Goal: Task Accomplishment & Management: Use online tool/utility

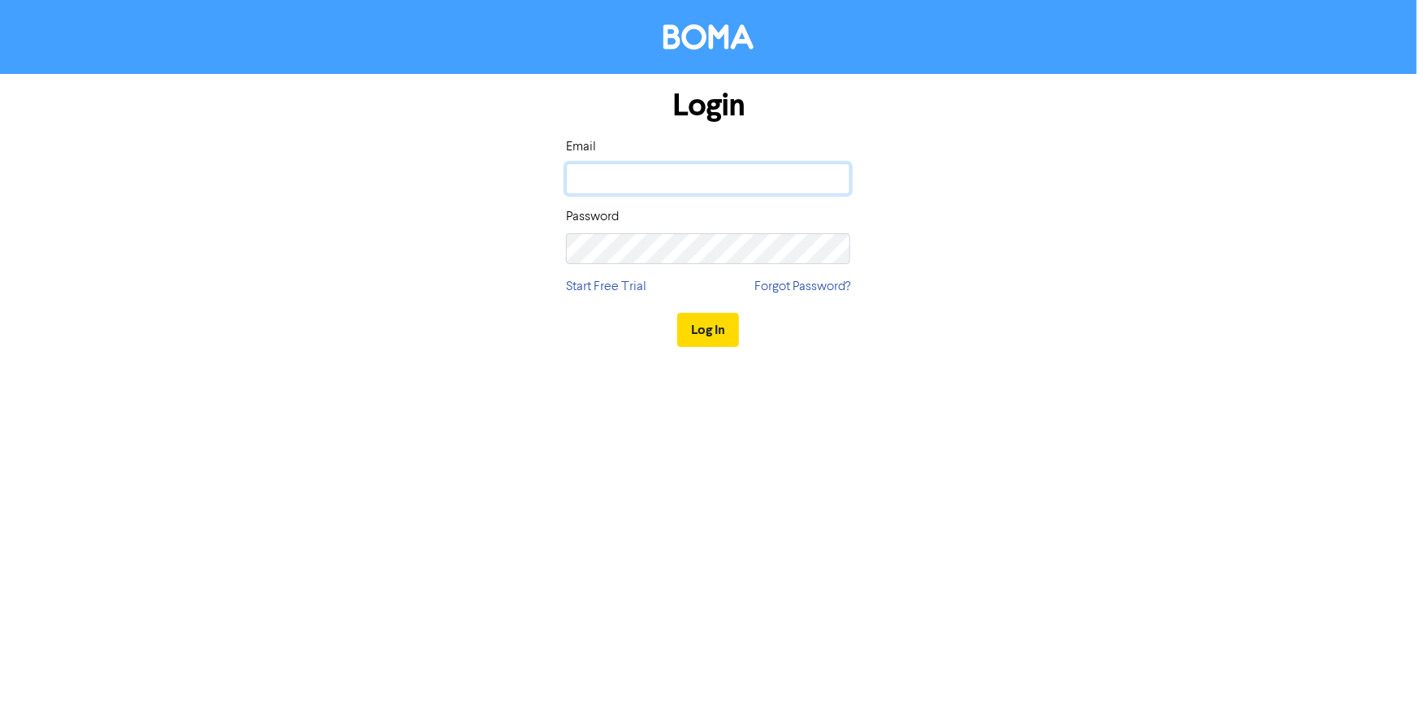
type input "[EMAIL_ADDRESS][DOMAIN_NAME]"
click at [424, 483] on div "Login Email [EMAIL_ADDRESS][DOMAIN_NAME] Password Start Free Trial Forgot Passw…" at bounding box center [708, 353] width 1417 height 707
click at [720, 353] on div "Log In" at bounding box center [708, 329] width 284 height 67
click at [718, 348] on div "Log In" at bounding box center [708, 329] width 284 height 67
click at [716, 341] on button "Log In" at bounding box center [708, 330] width 62 height 34
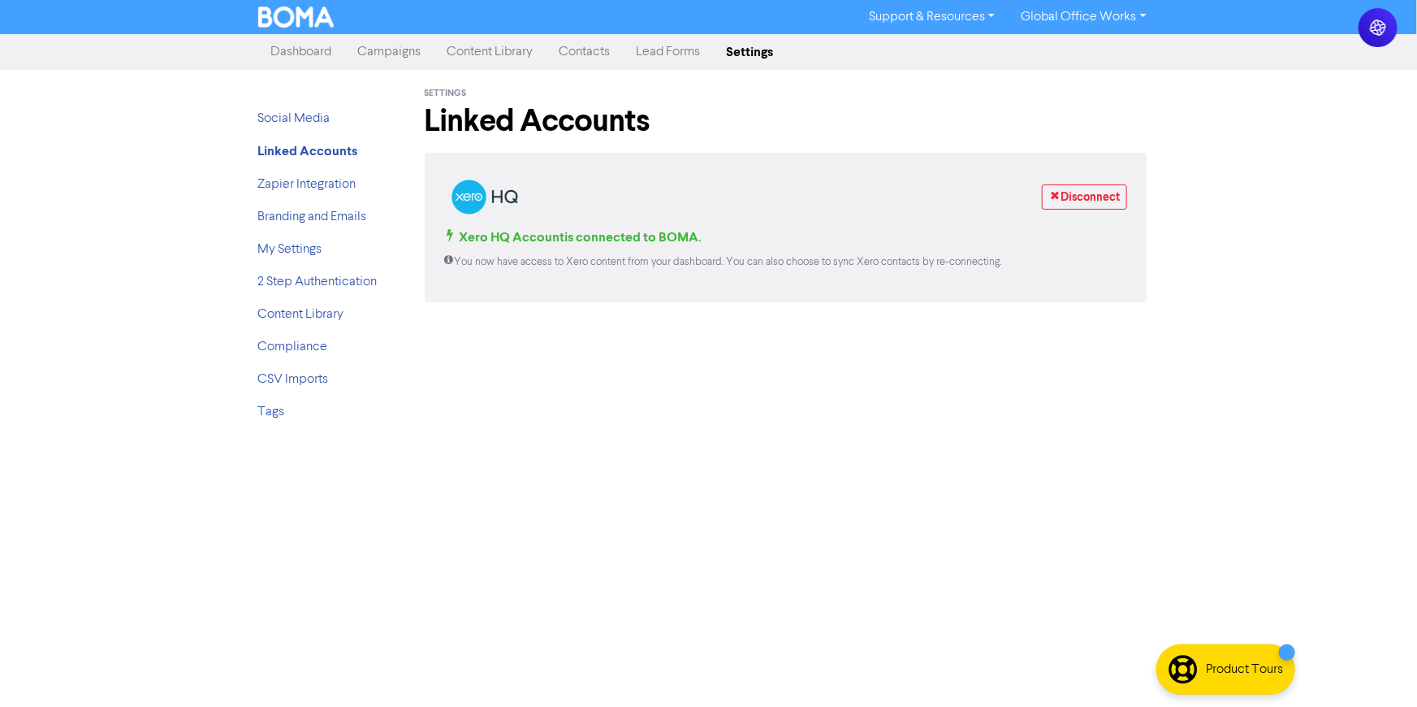
click at [1207, 162] on div "Support & Resources Video Tutorials FAQ & Guides Marketing Education Global Off…" at bounding box center [708, 353] width 1417 height 707
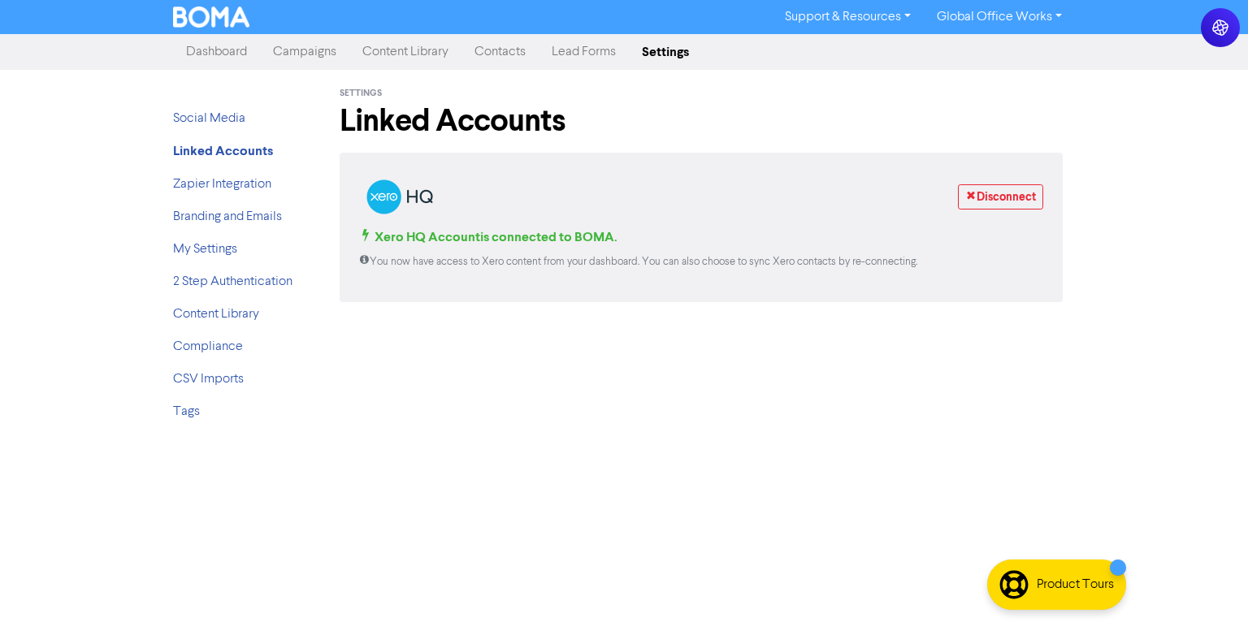
click at [310, 58] on link "Campaigns" at bounding box center [304, 52] width 89 height 32
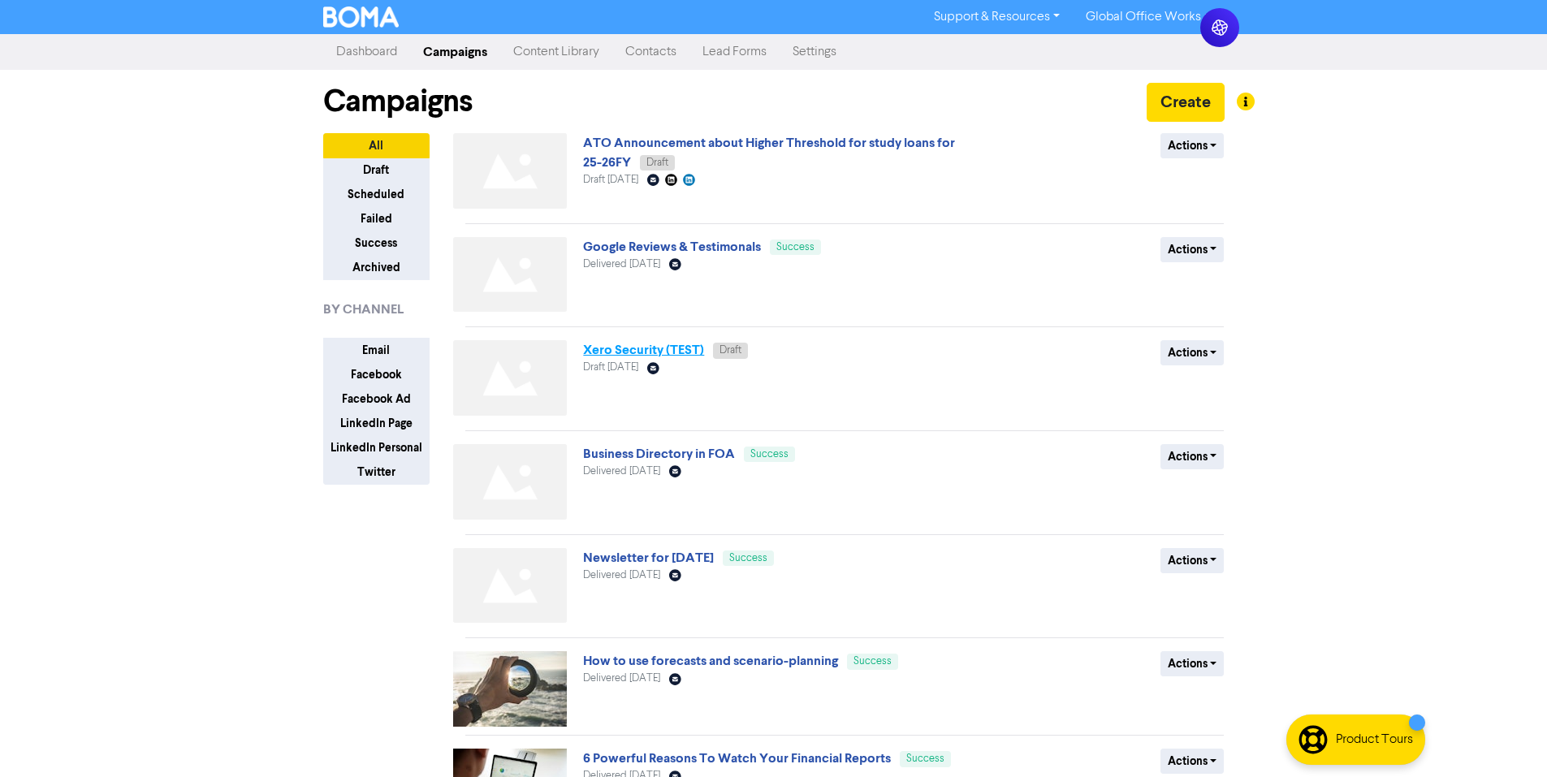
click at [672, 351] on link "Xero Security (TEST)" at bounding box center [643, 350] width 121 height 16
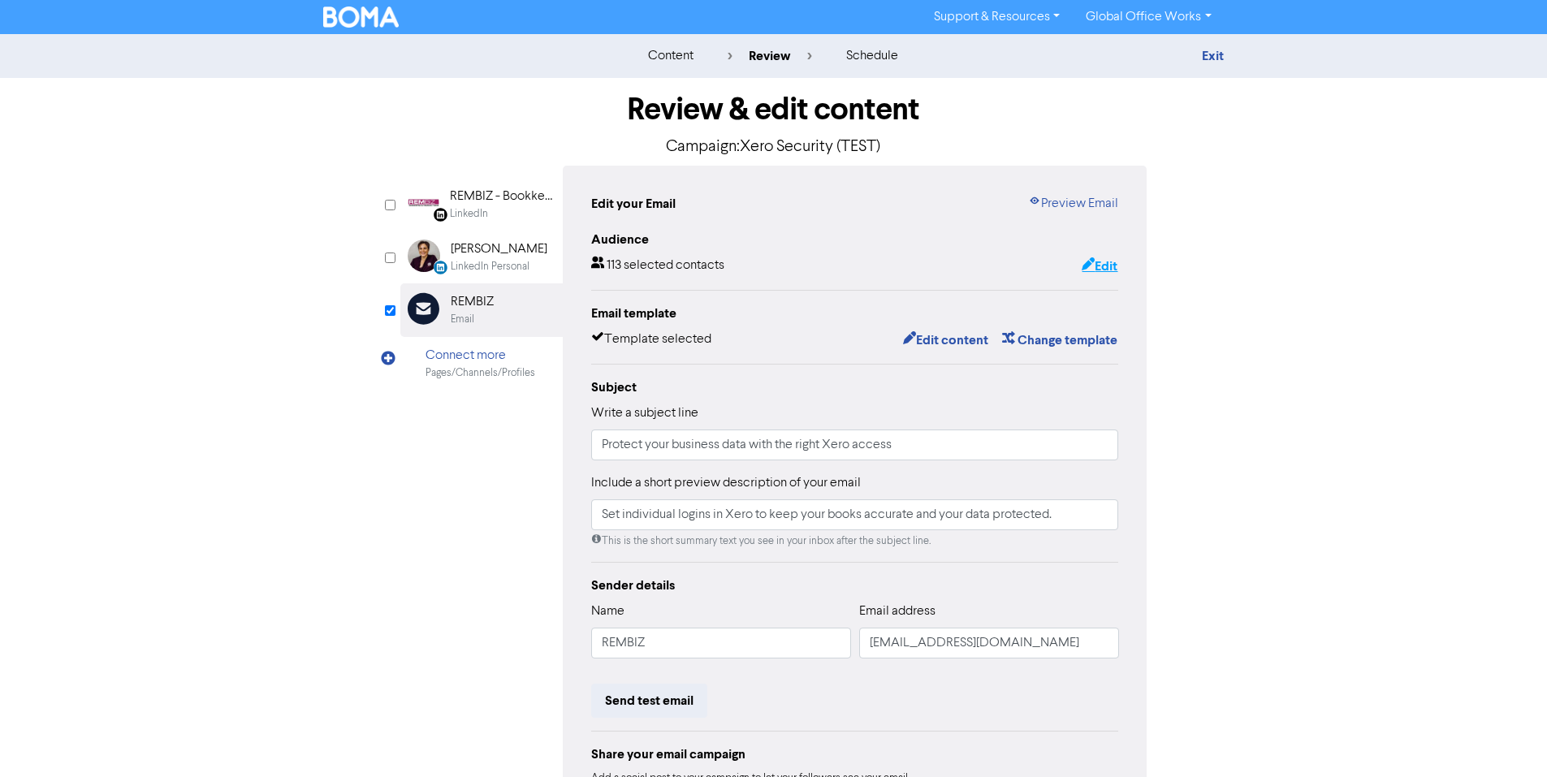
click at [1088, 269] on icon "button" at bounding box center [1088, 266] width 13 height 16
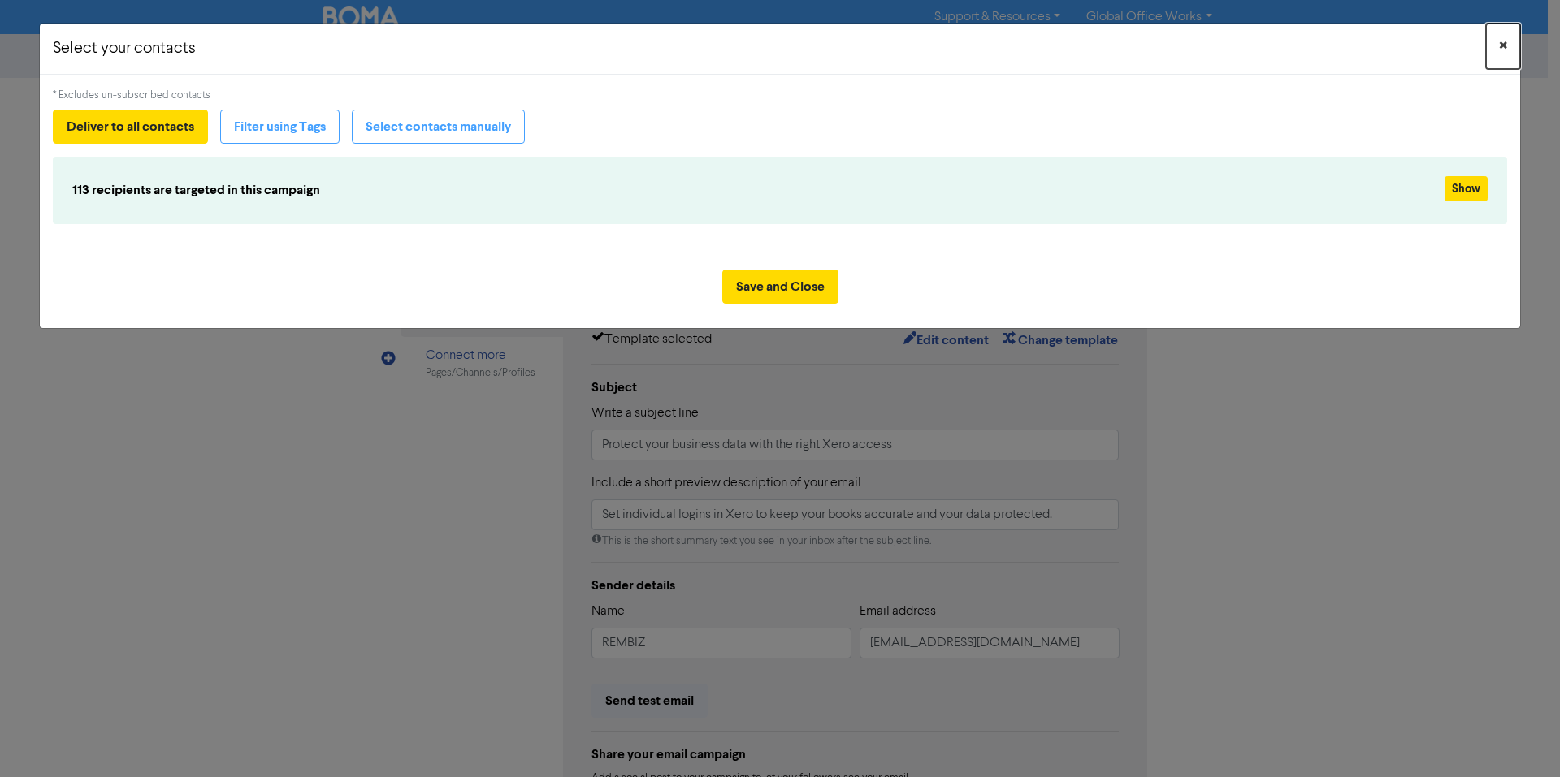
click at [1417, 45] on button "×" at bounding box center [1503, 46] width 34 height 45
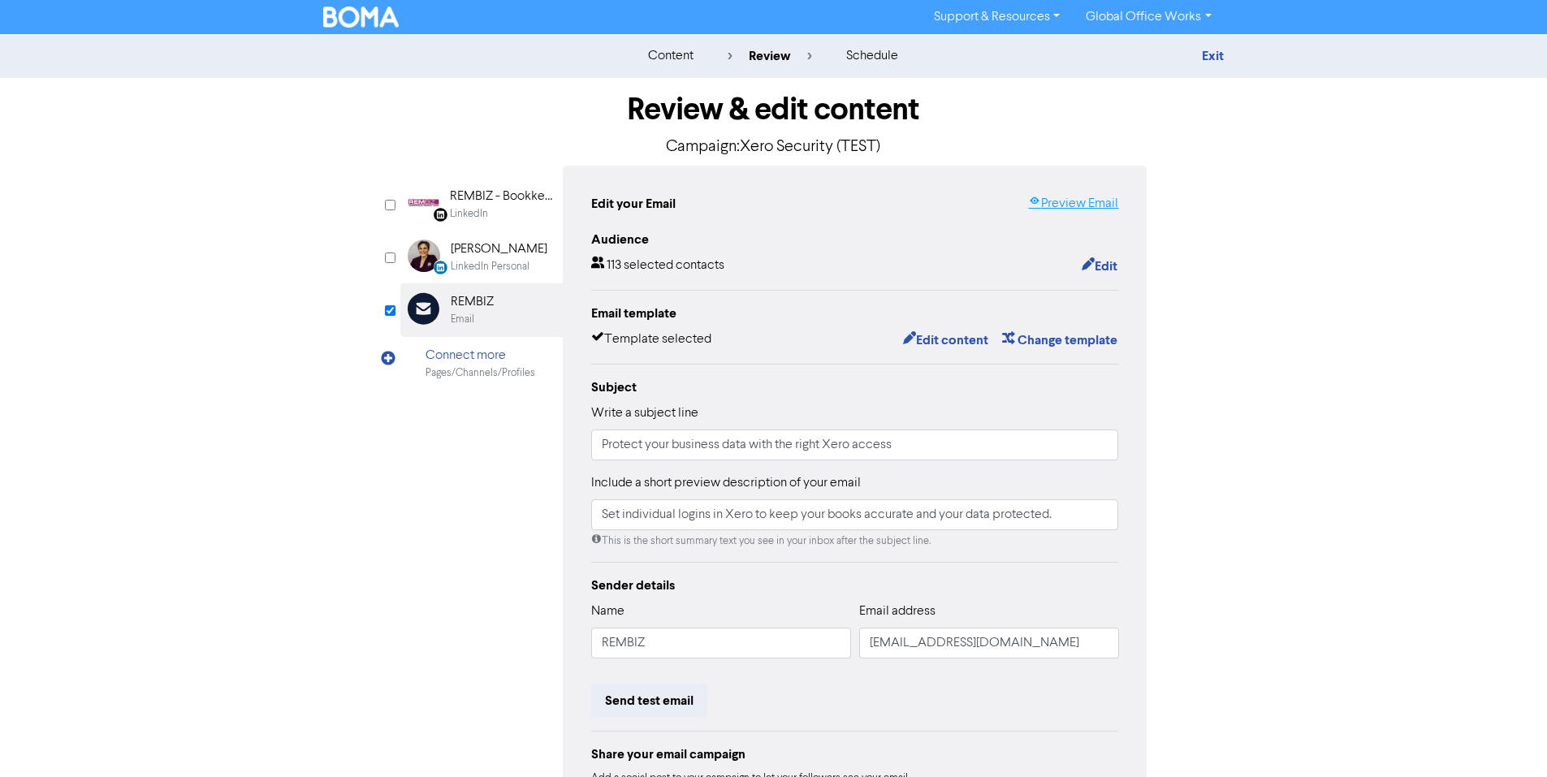
click at [1046, 201] on link "Preview Email" at bounding box center [1073, 203] width 90 height 19
click at [1205, 55] on link "Exit" at bounding box center [1213, 56] width 22 height 16
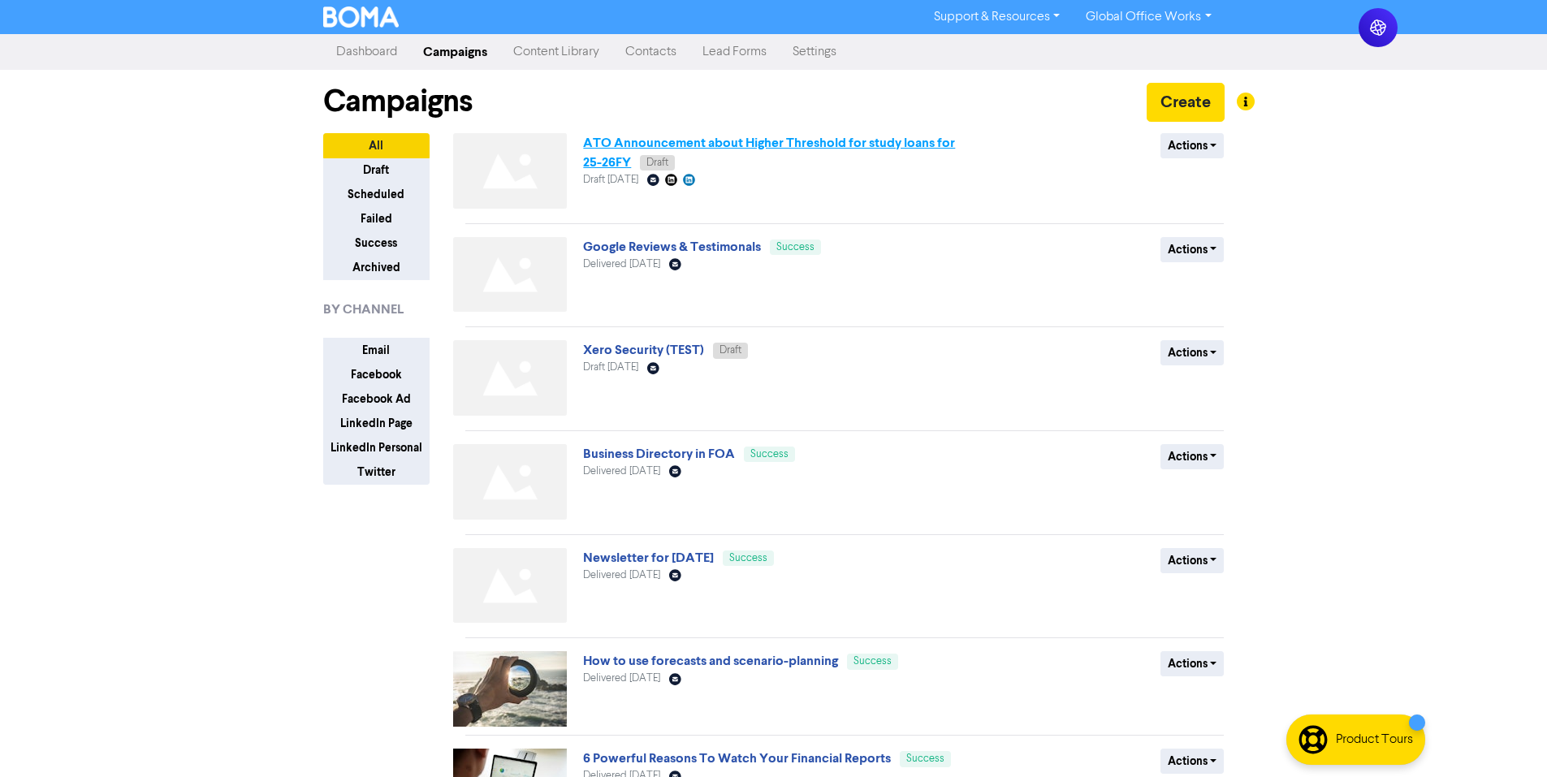
click at [738, 145] on link "ATO Announcement about Higher Threshold for study loans for 25-26FY" at bounding box center [769, 153] width 372 height 36
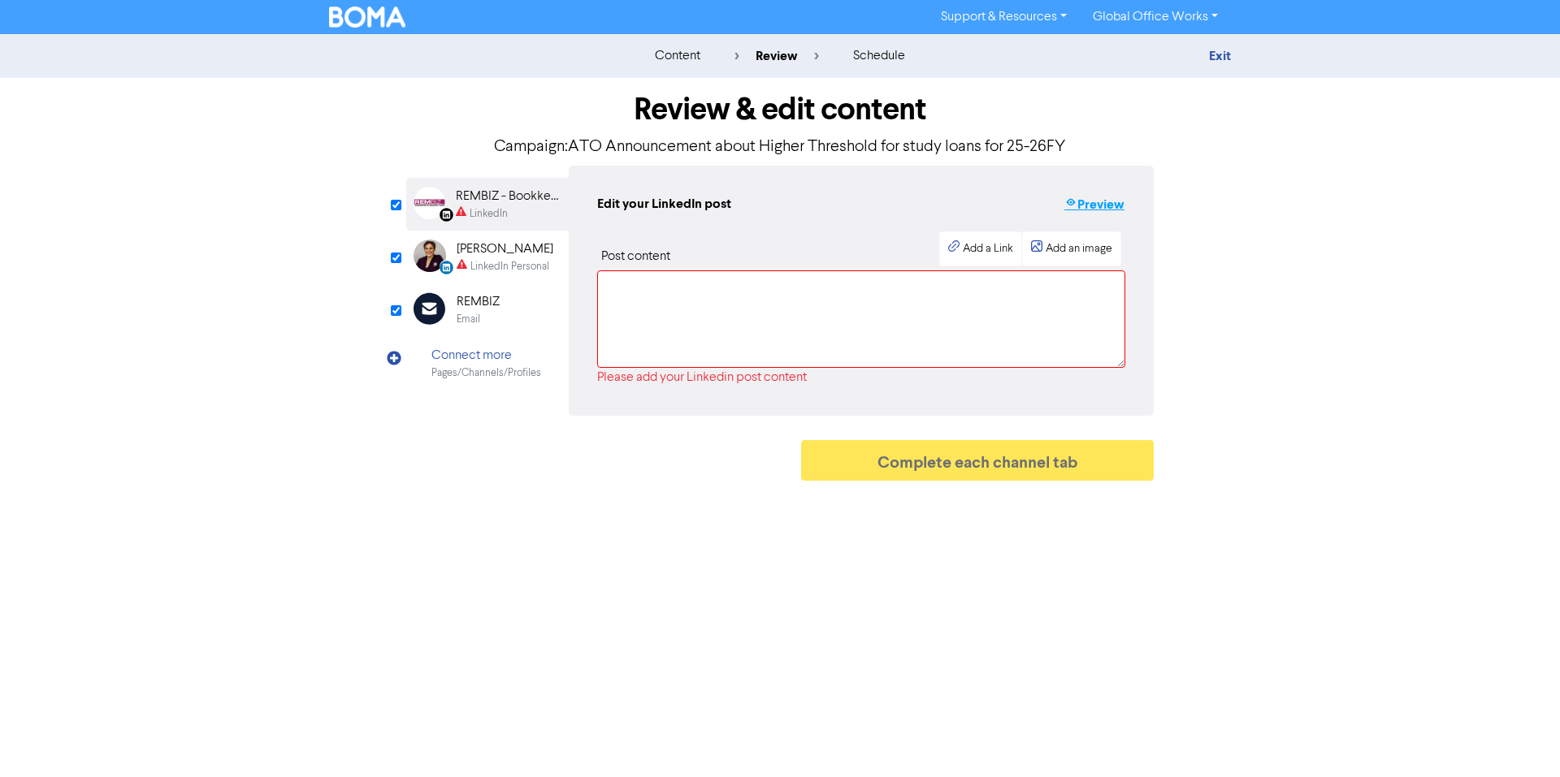
click at [1093, 208] on button "Preview" at bounding box center [1094, 204] width 62 height 21
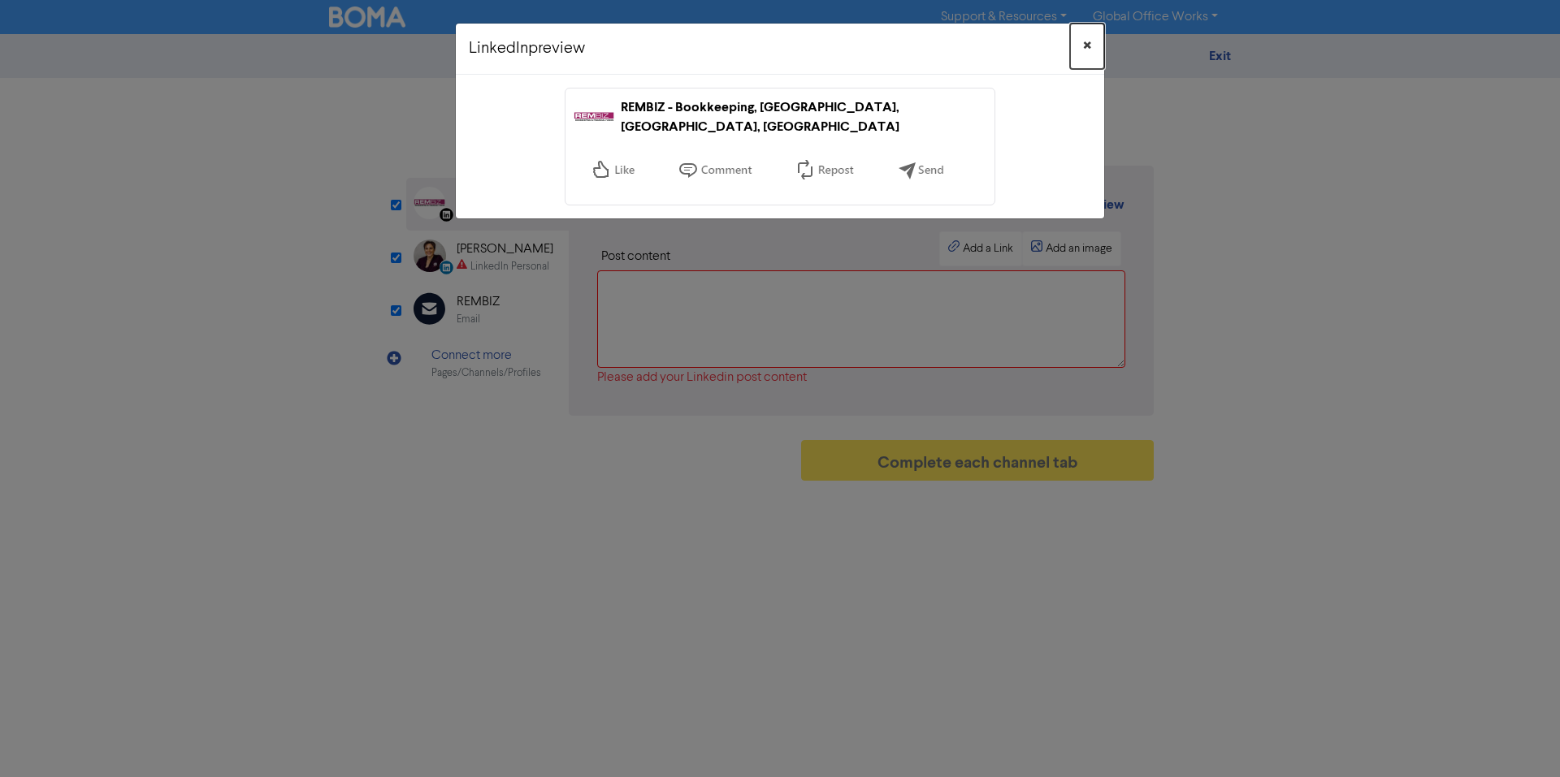
click at [1080, 47] on button "×" at bounding box center [1087, 46] width 34 height 45
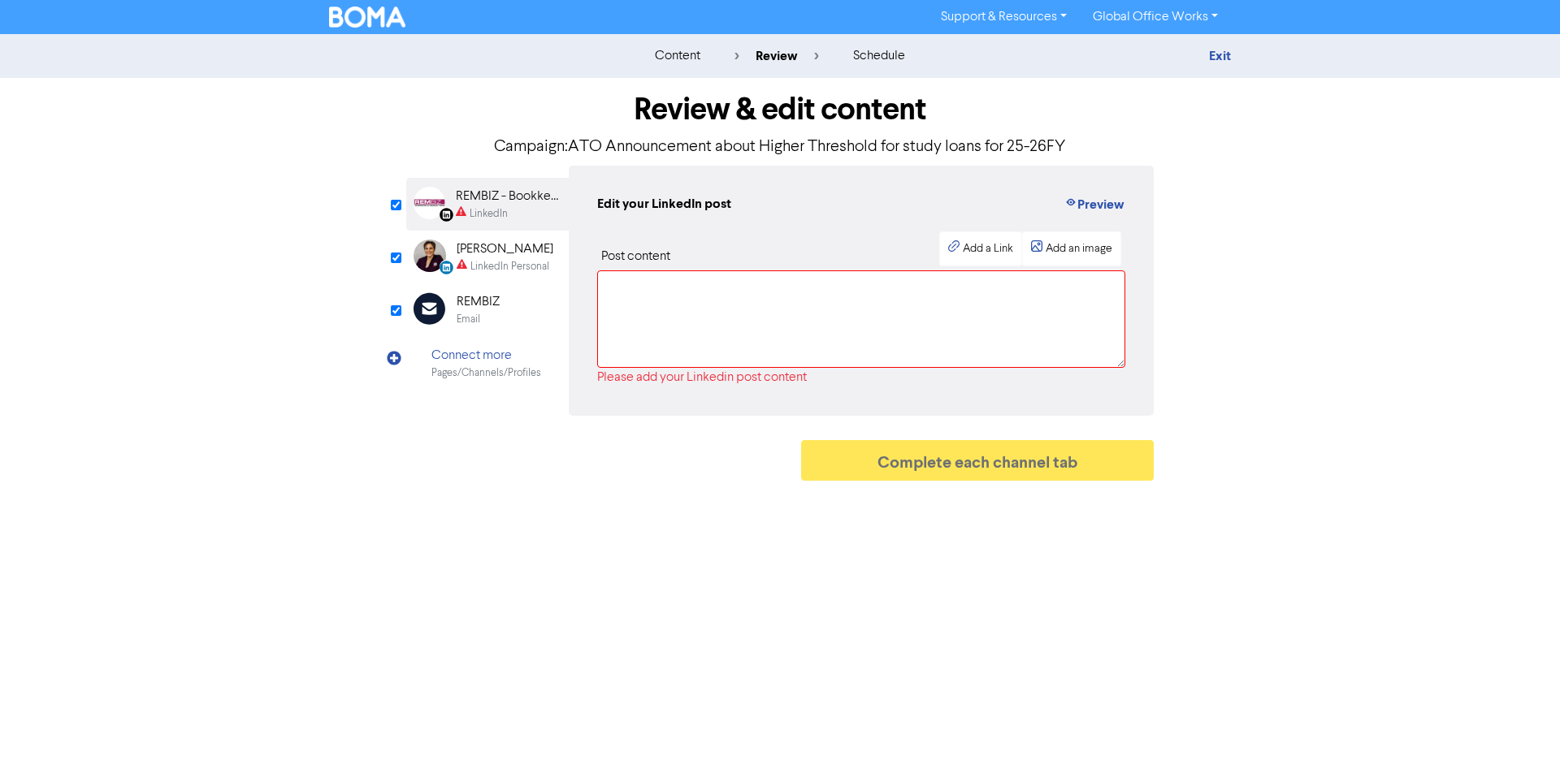
click at [666, 64] on div "content" at bounding box center [677, 55] width 45 height 19
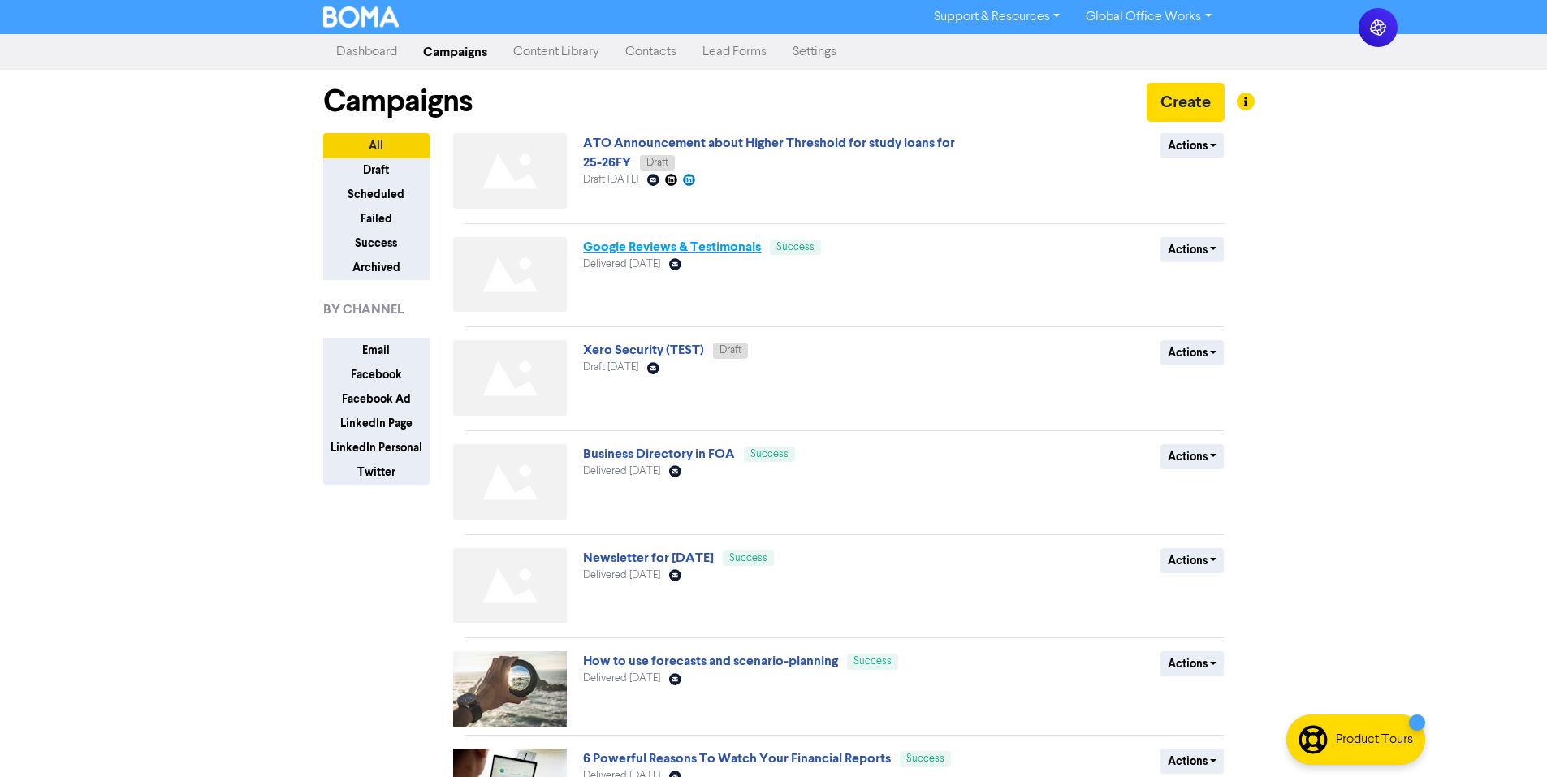
click at [681, 248] on link "Google Reviews & Testimonals" at bounding box center [672, 247] width 178 height 16
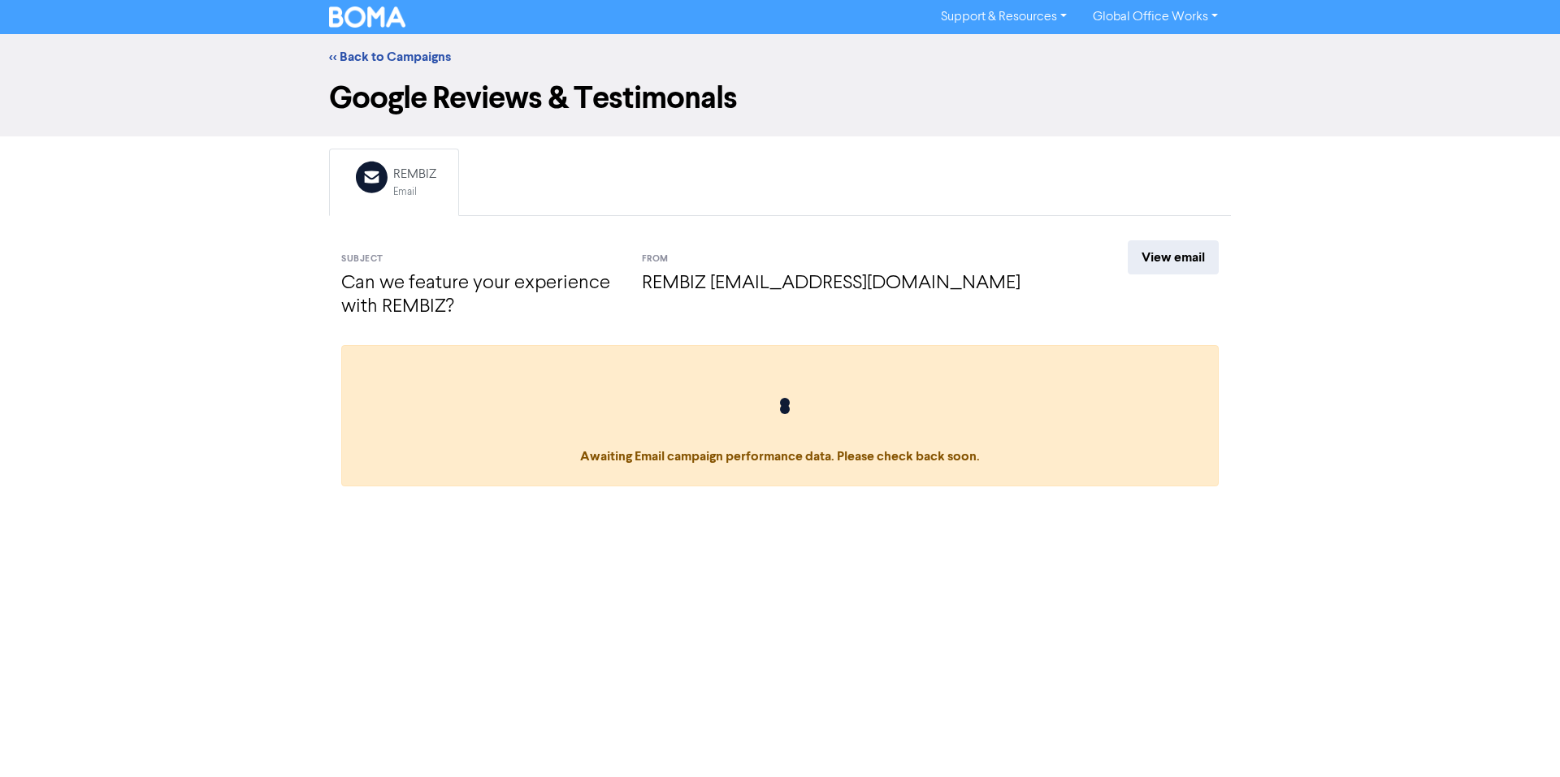
click at [1124, 236] on div "Email Created with Sketch. REMBIZ Email Subject Can we feature your experience …" at bounding box center [780, 324] width 926 height 351
click at [1135, 245] on link "View email" at bounding box center [1172, 257] width 91 height 34
